Goal: Task Accomplishment & Management: Use online tool/utility

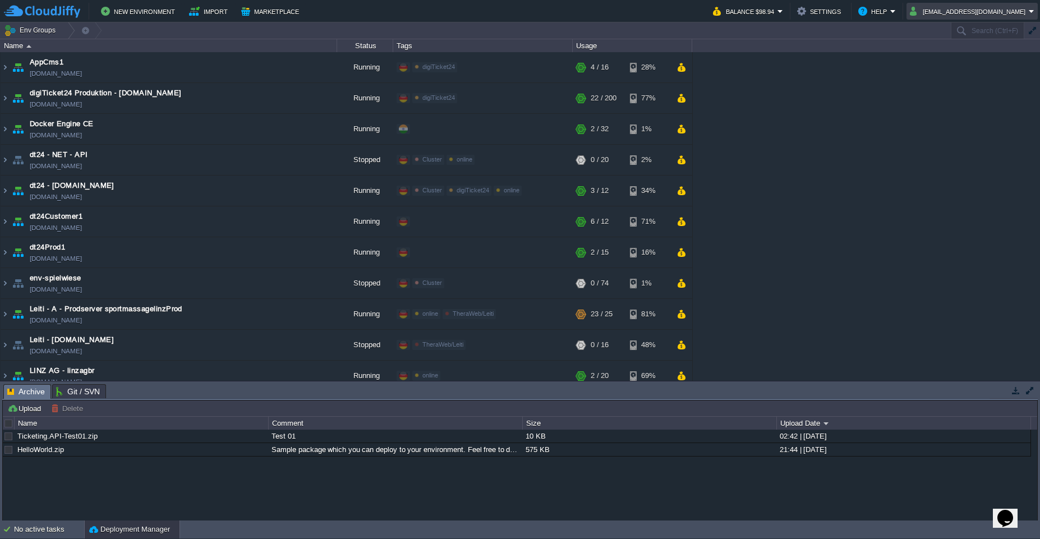
click at [1030, 16] on em "[EMAIL_ADDRESS][DOMAIN_NAME]" at bounding box center [972, 10] width 125 height 13
click at [1032, 10] on em "[EMAIL_ADDRESS][DOMAIN_NAME]" at bounding box center [972, 10] width 125 height 13
click at [1029, 13] on em "[EMAIL_ADDRESS][DOMAIN_NAME]" at bounding box center [972, 10] width 125 height 13
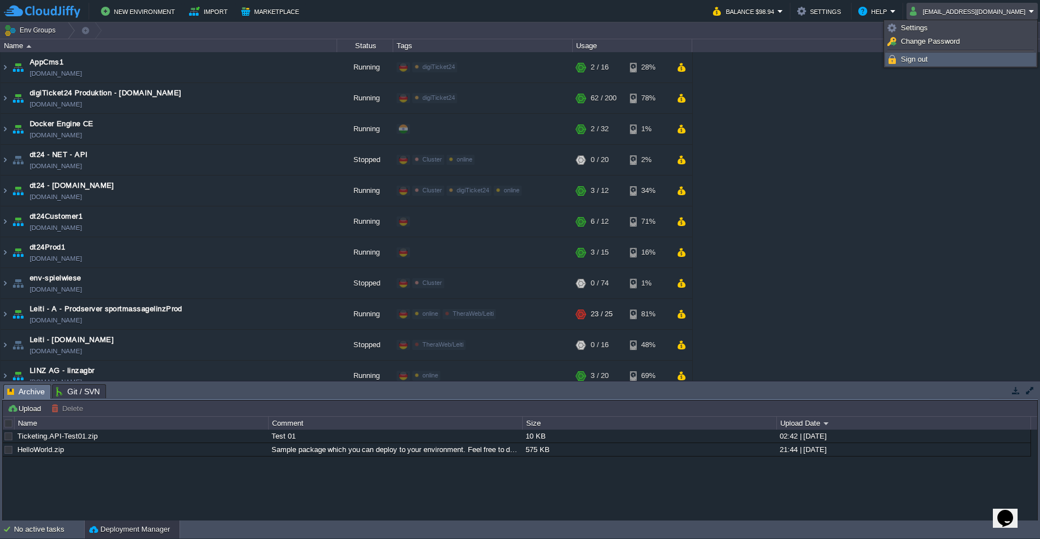
click at [942, 64] on link "Sign out" at bounding box center [961, 59] width 150 height 12
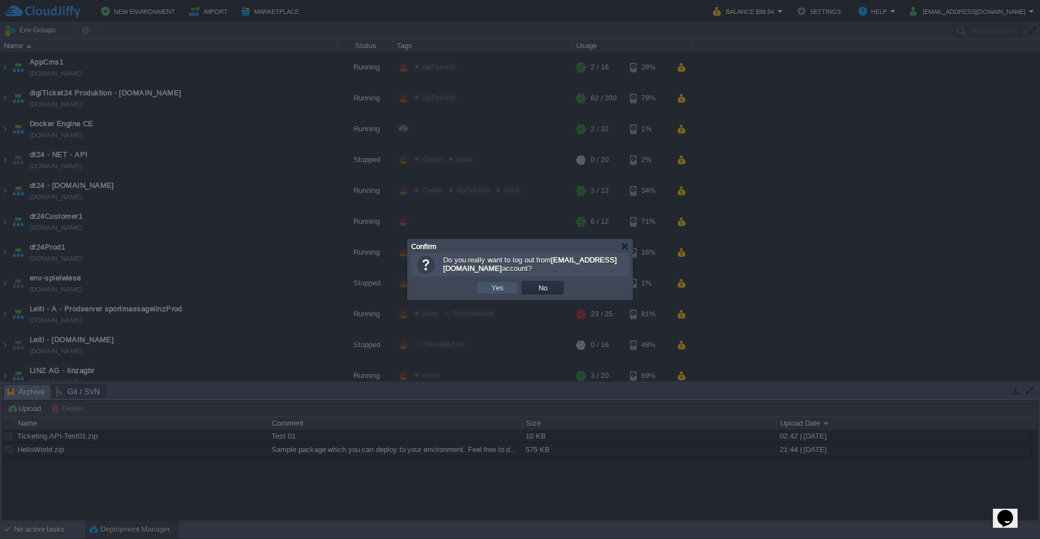
click at [496, 291] on button "Yes" at bounding box center [497, 288] width 19 height 10
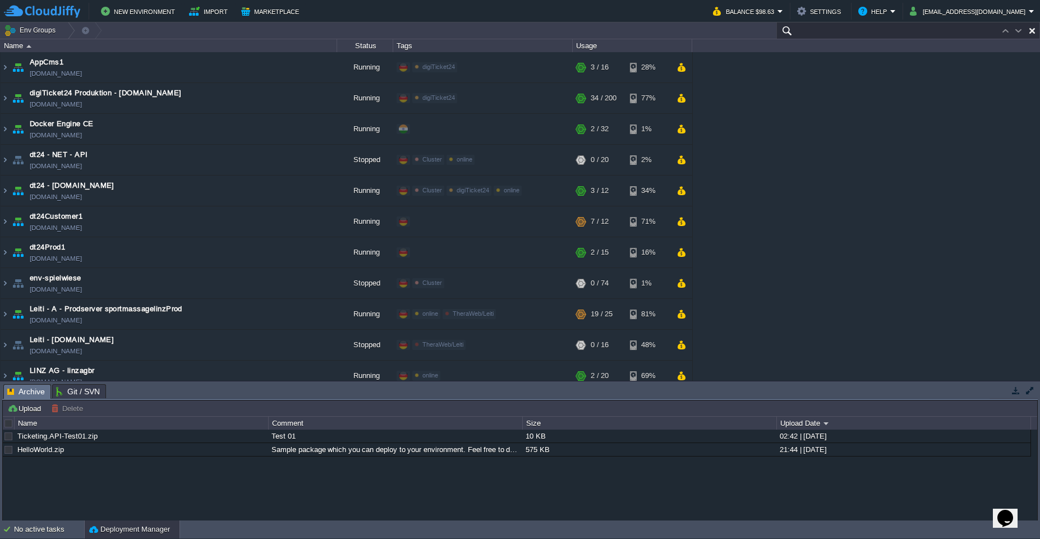
paste input "[DOMAIN_NAME]"
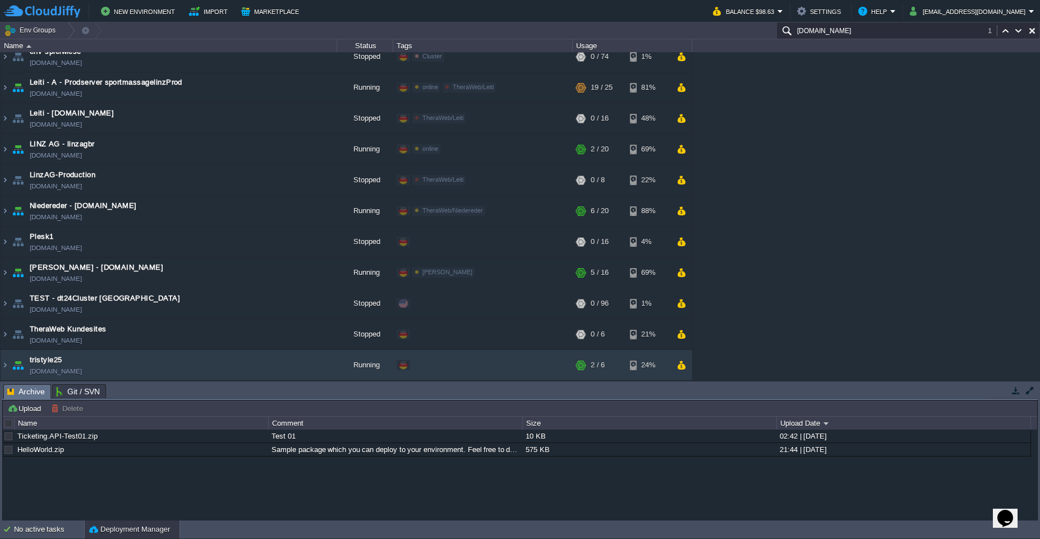
scroll to position [227, 0]
type input "[DOMAIN_NAME]"
click at [68, 361] on div at bounding box center [68, 360] width 10 height 10
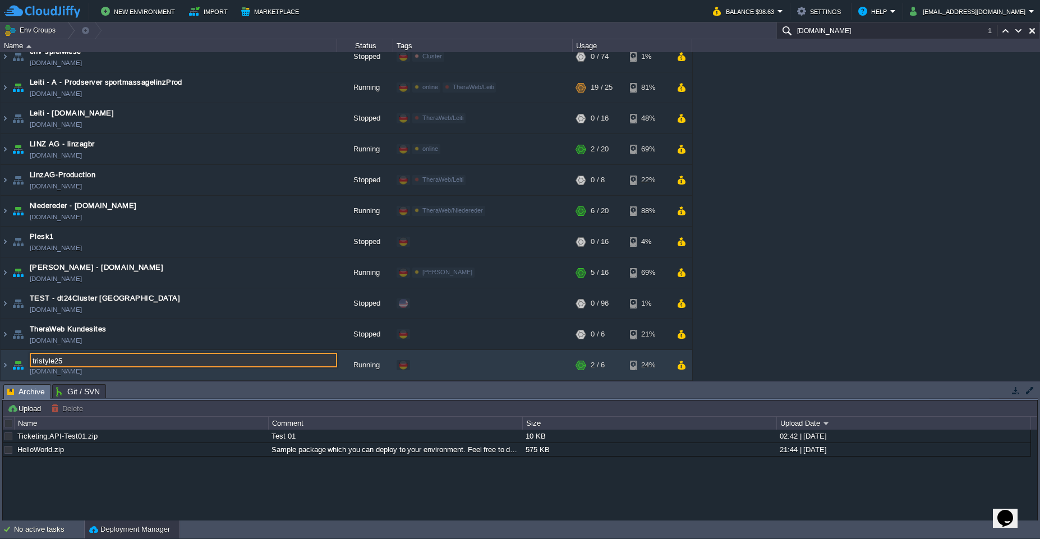
click at [114, 360] on input "tristyle25" at bounding box center [183, 360] width 307 height 15
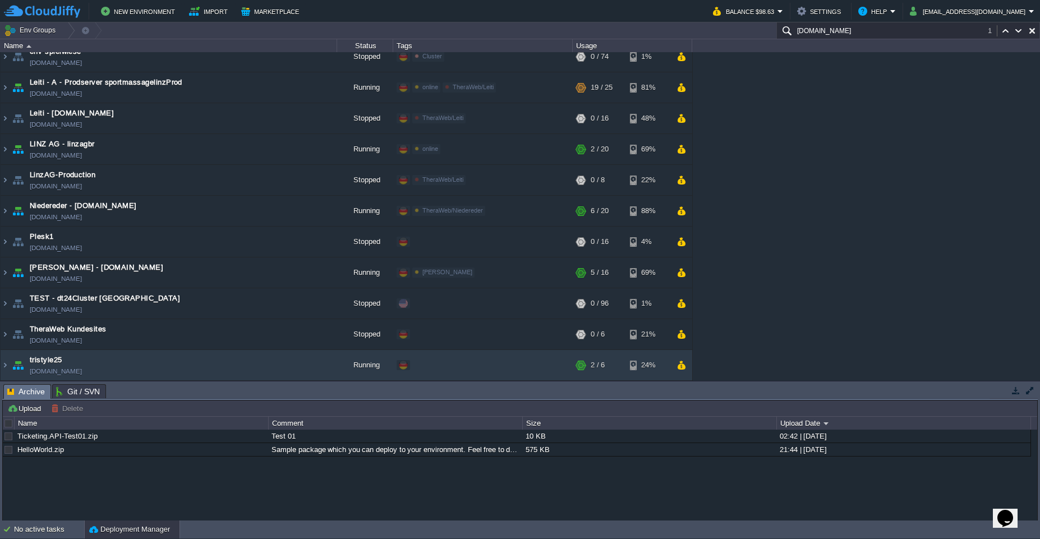
click at [178, 472] on div "Ticketing.API-Test01.zip Test 01 10 KB 02:42 | [DATE] HelloWorld.zip Sample pac…" at bounding box center [520, 475] width 1034 height 91
click at [6, 369] on img at bounding box center [5, 365] width 9 height 30
click at [7, 369] on img at bounding box center [5, 365] width 9 height 30
click at [240, 369] on button "button" at bounding box center [242, 365] width 10 height 10
click at [4, 369] on img at bounding box center [5, 365] width 9 height 30
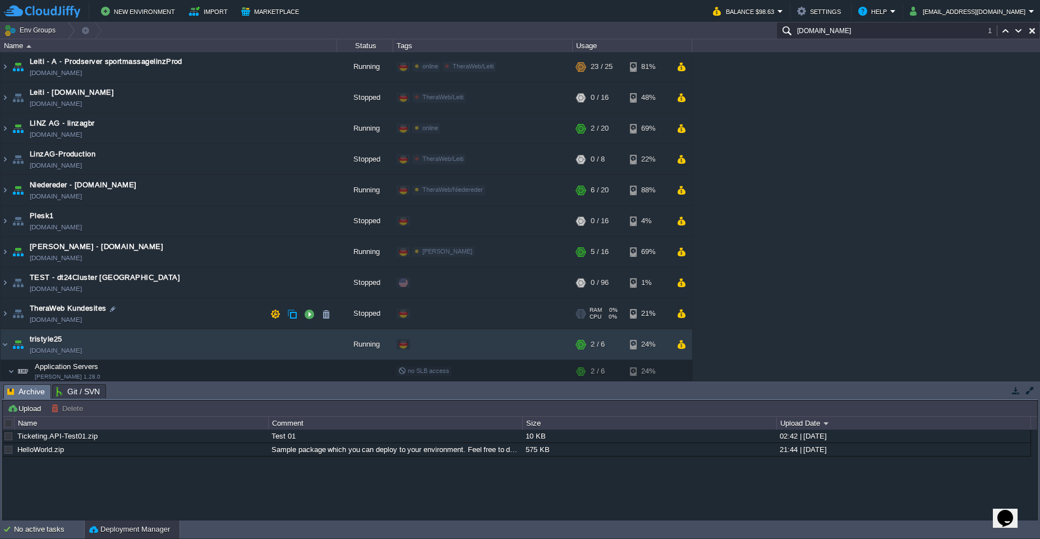
scroll to position [286, 0]
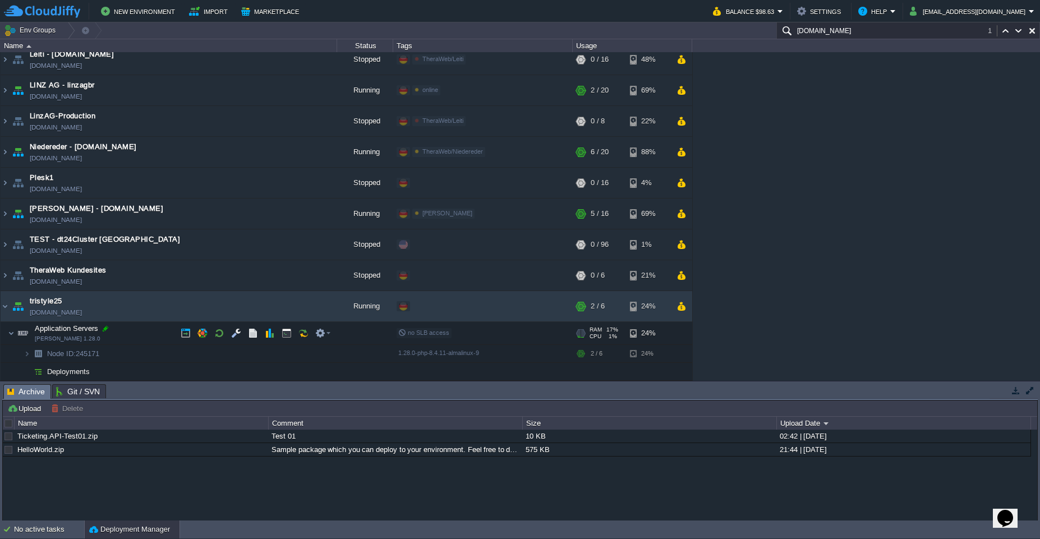
click at [102, 330] on div at bounding box center [105, 329] width 10 height 10
type input "Application Servers"
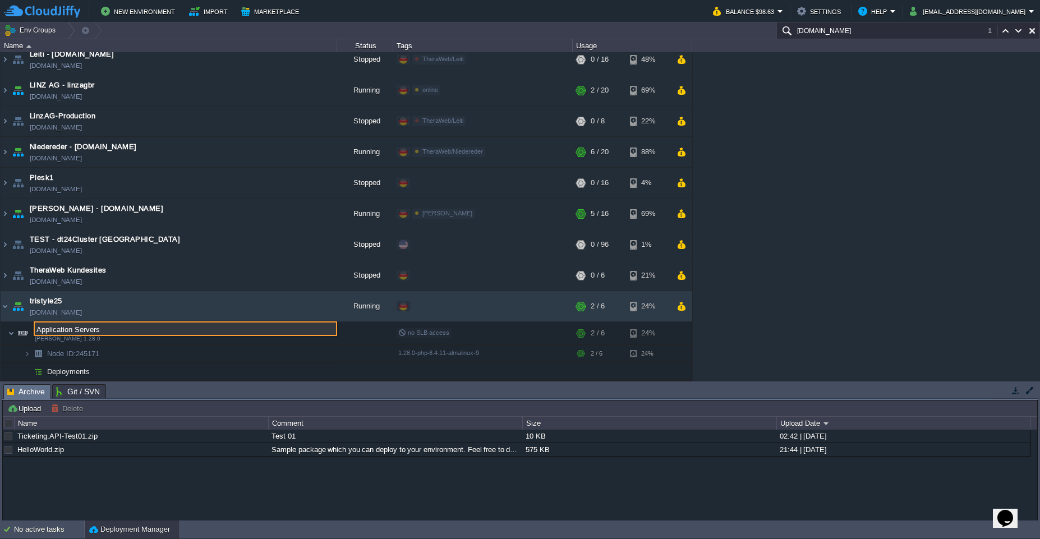
click at [199, 485] on div "Ticketing.API-Test01.zip Test 01 10 KB 02:42 | [DATE] HelloWorld.zip Sample pac…" at bounding box center [520, 475] width 1034 height 91
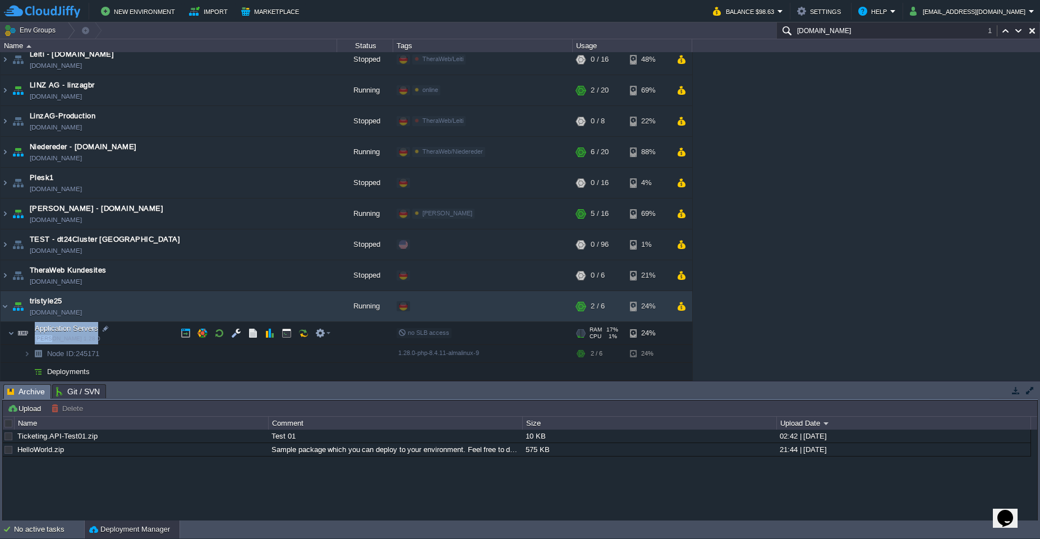
drag, startPoint x: 40, startPoint y: 341, endPoint x: 52, endPoint y: 341, distance: 12.3
click at [52, 341] on td "Application Servers [PERSON_NAME] 1.28.0" at bounding box center [169, 333] width 337 height 23
